Goal: Find contact information: Find contact information

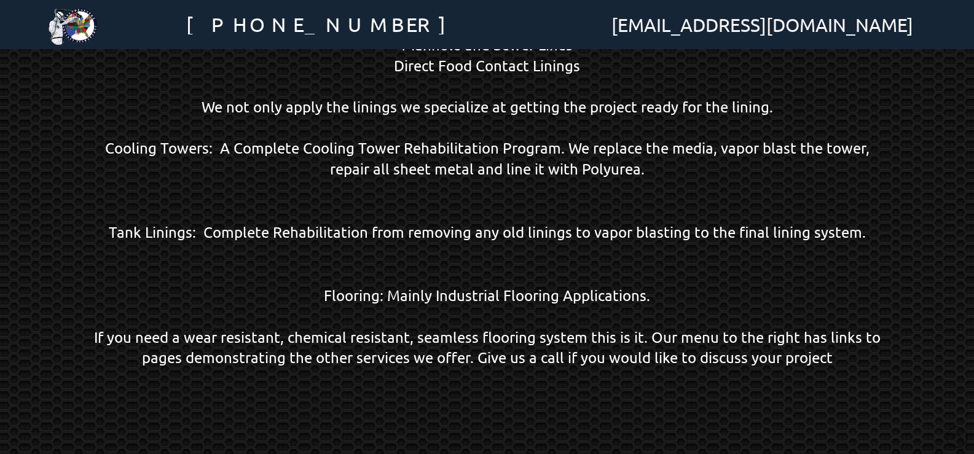
scroll to position [1219, 0]
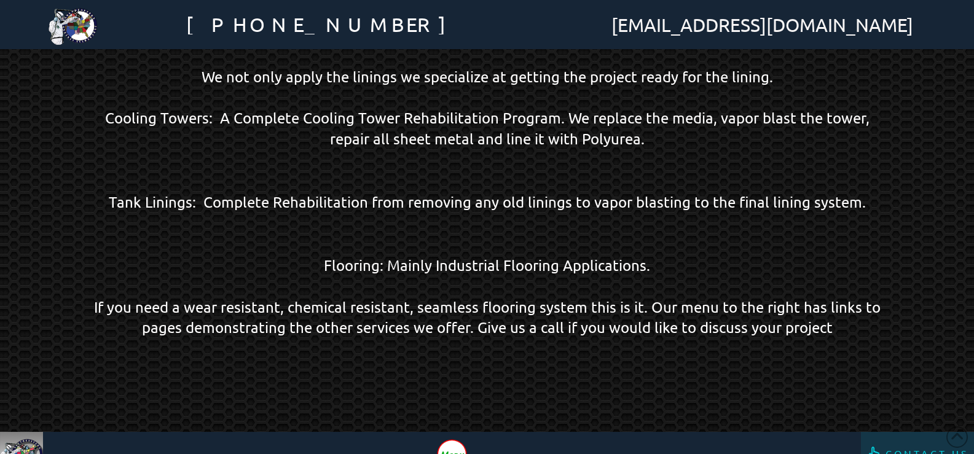
click at [939, 446] on div "Contact Us" at bounding box center [917, 453] width 113 height 43
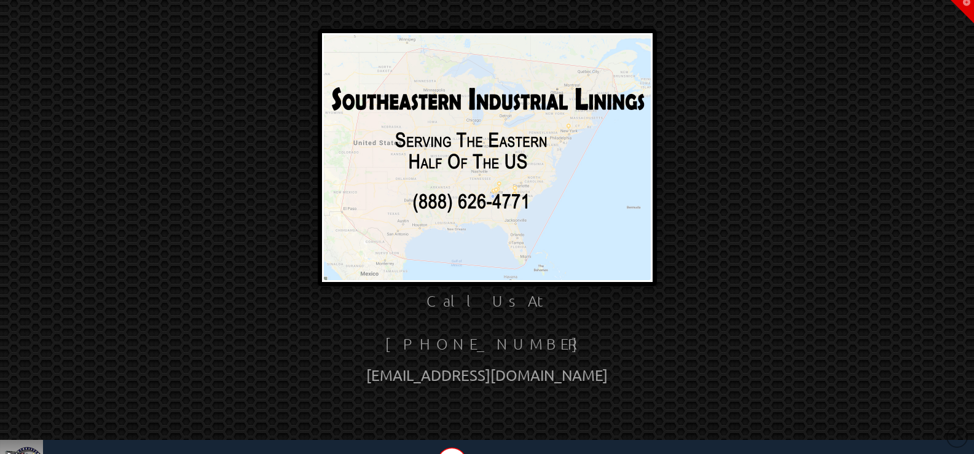
scroll to position [58, 0]
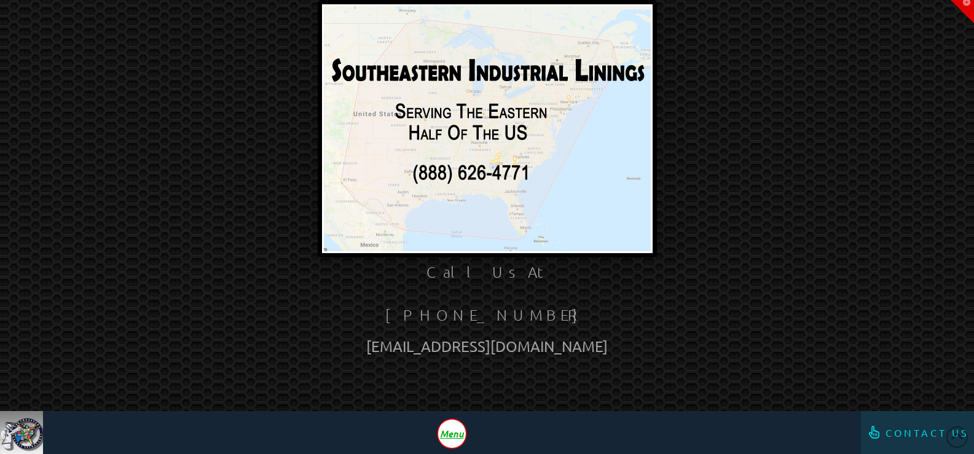
click at [916, 434] on span "Contact Us" at bounding box center [928, 433] width 84 height 10
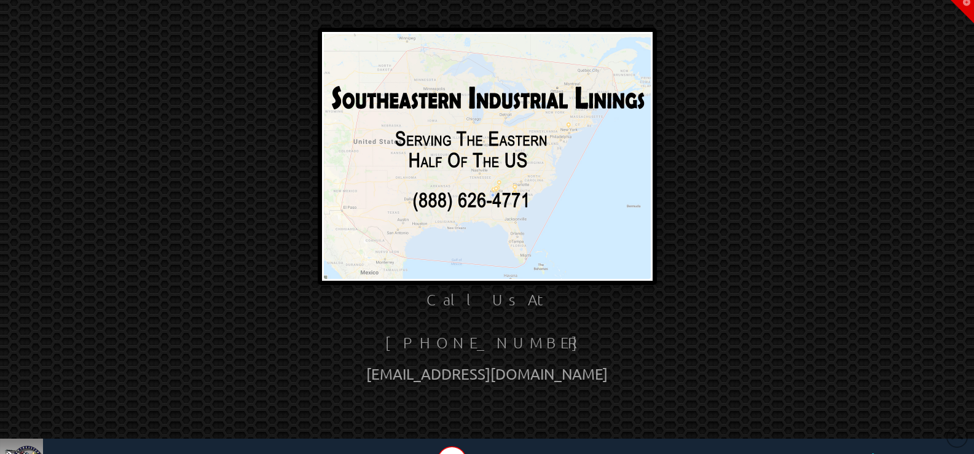
scroll to position [58, 0]
